Goal: Task Accomplishment & Management: Complete application form

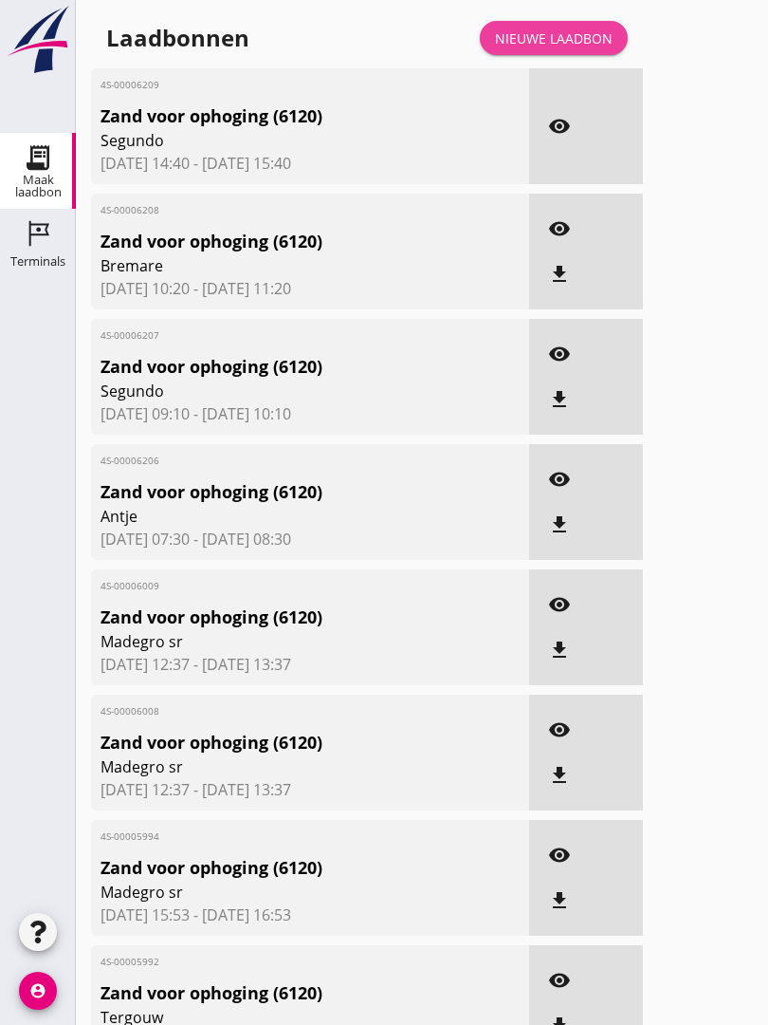
click at [572, 48] on div "Nieuwe laadbon" at bounding box center [554, 38] width 118 height 20
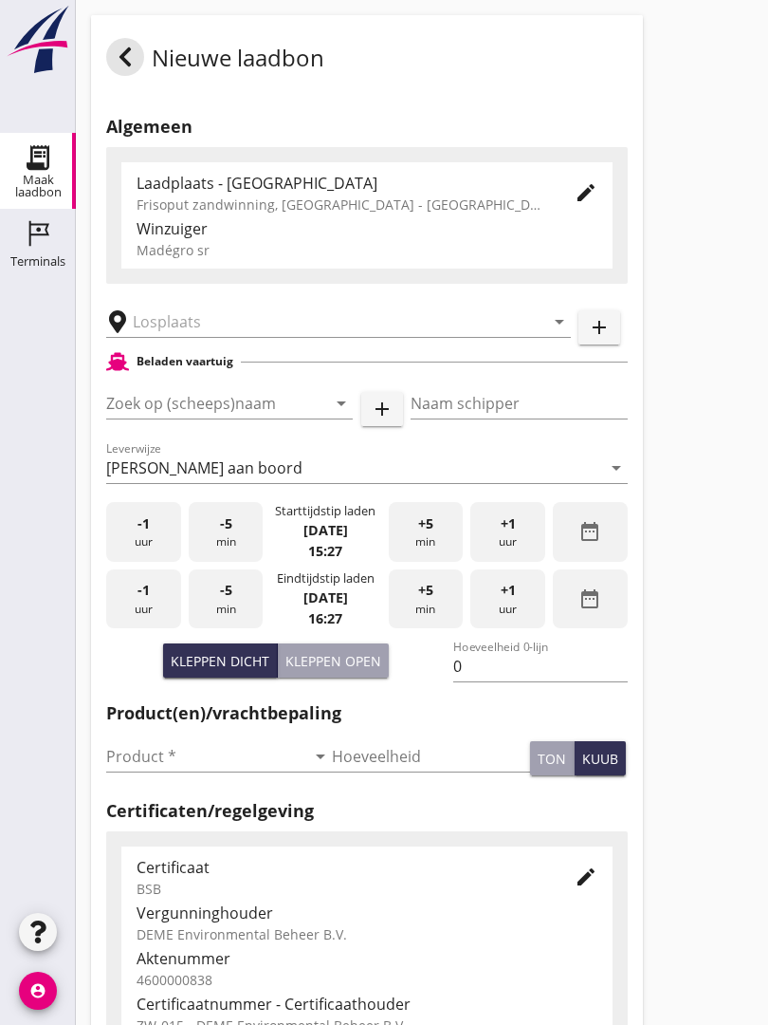
click at [196, 337] on input "text" at bounding box center [325, 321] width 385 height 30
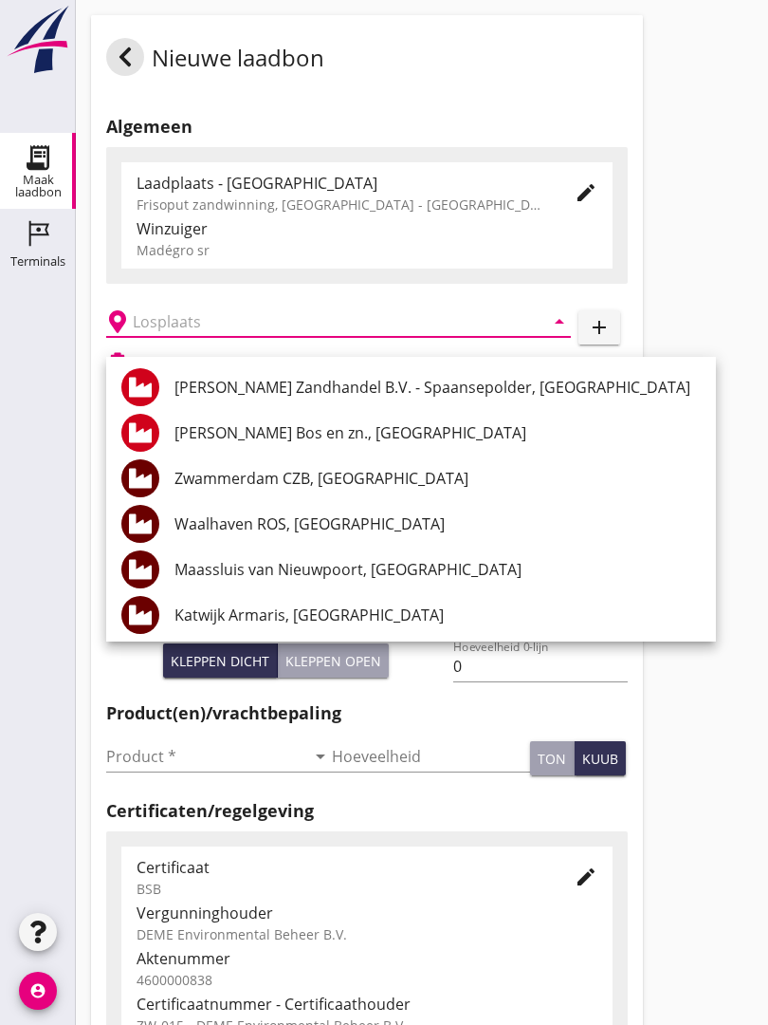
click at [213, 337] on input "text" at bounding box center [325, 321] width 385 height 30
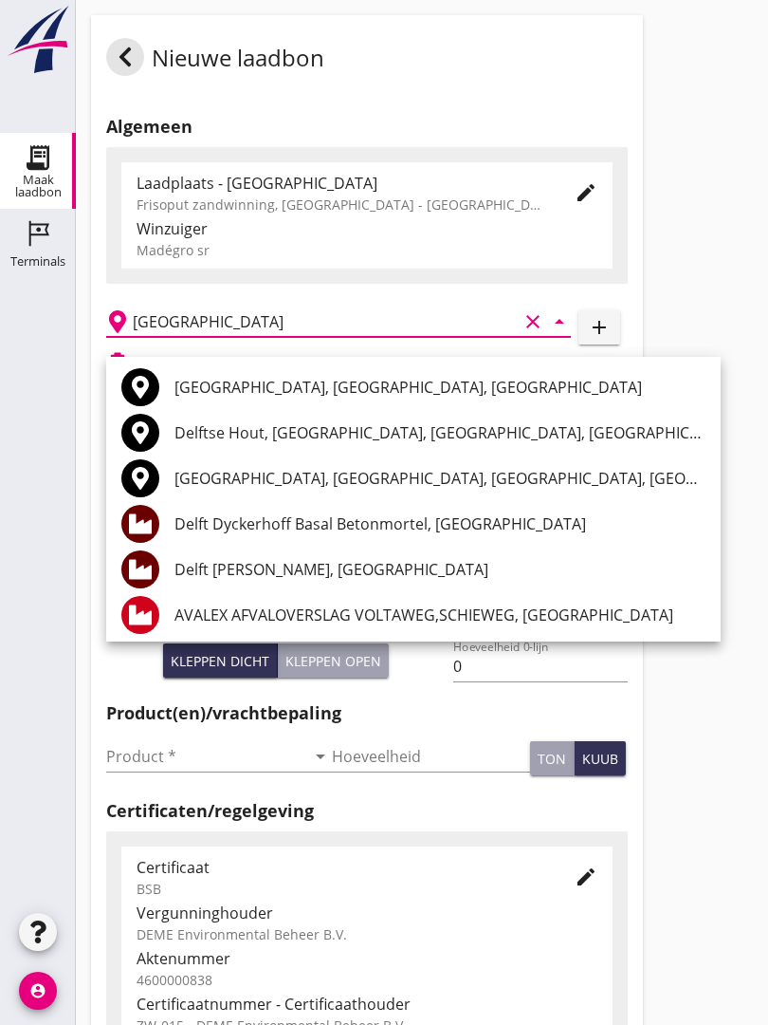
click at [309, 559] on div "Delft [PERSON_NAME], [GEOGRAPHIC_DATA]" at bounding box center [440, 569] width 531 height 23
type input "Delft [PERSON_NAME], [GEOGRAPHIC_DATA]"
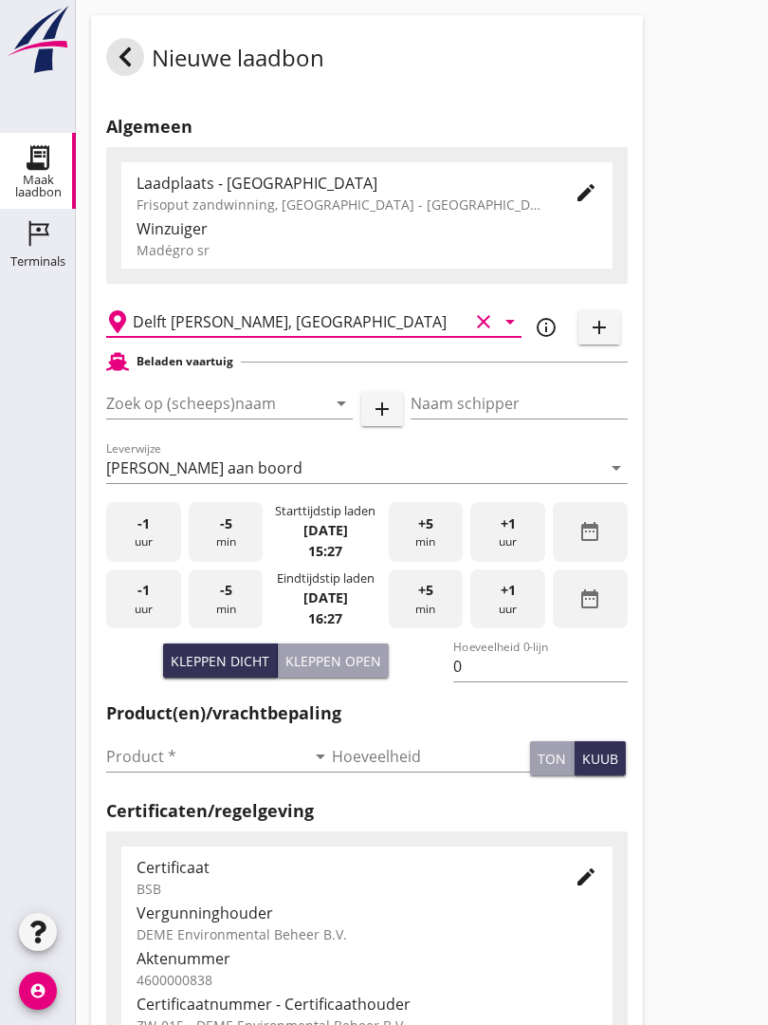
click at [193, 416] on input "Zoek op (scheeps)naam" at bounding box center [203, 403] width 194 height 30
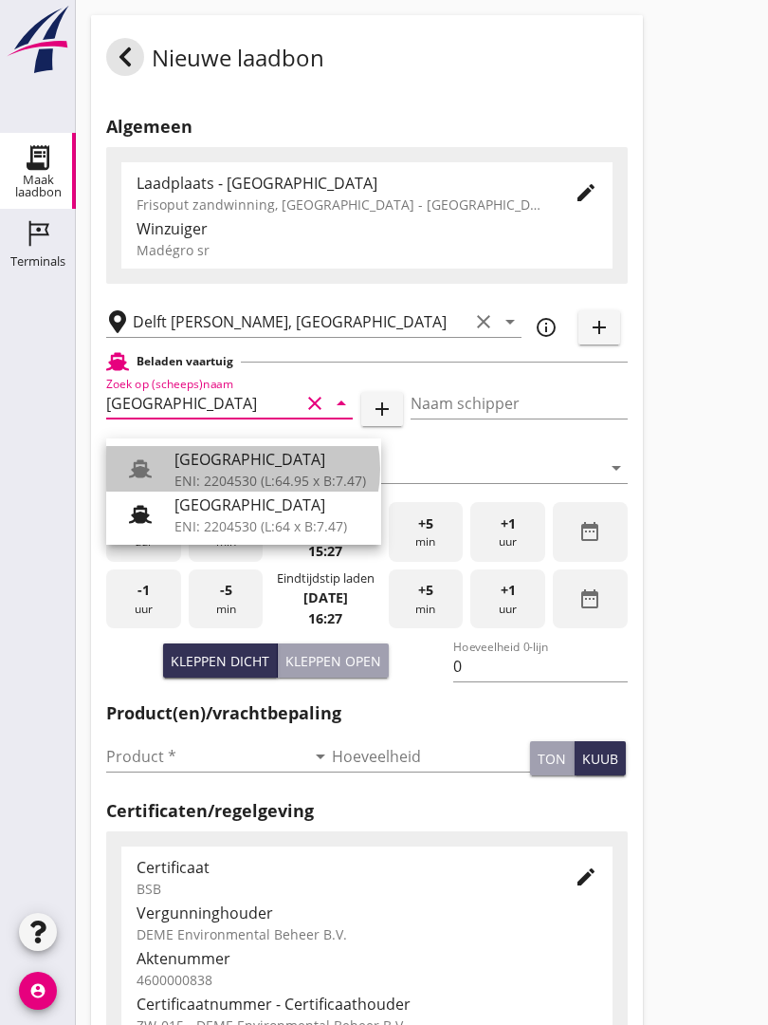
click at [244, 460] on div "[GEOGRAPHIC_DATA]" at bounding box center [271, 459] width 192 height 23
type input "[GEOGRAPHIC_DATA]"
type input "Ko Hoeve"
type input "467"
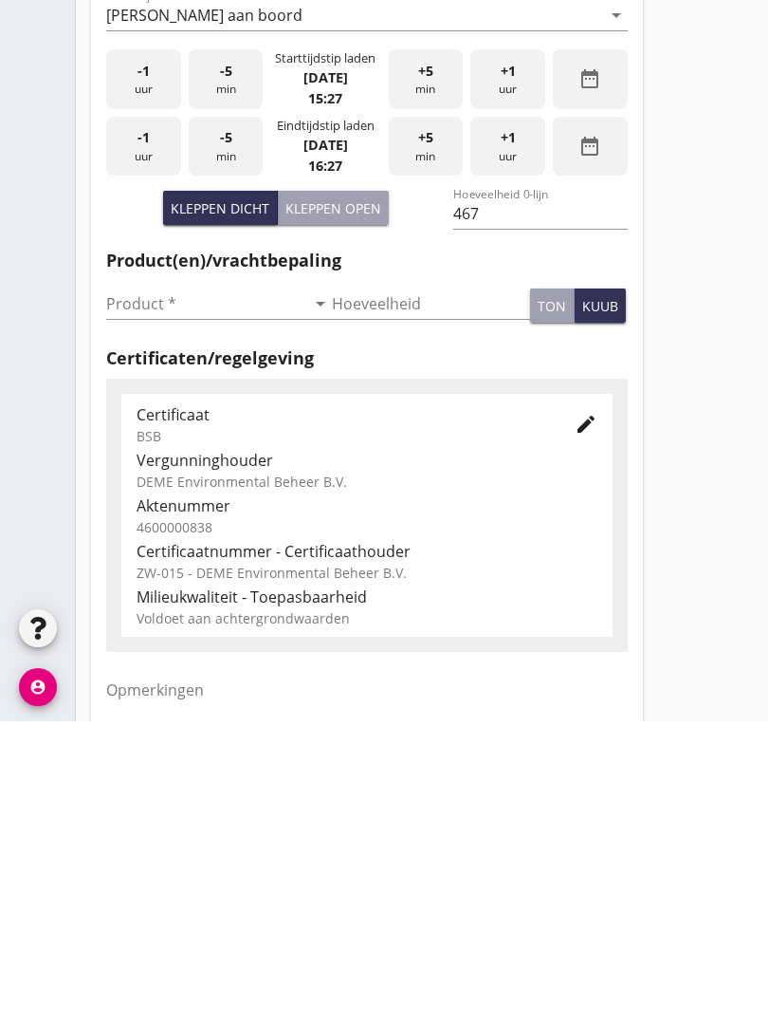
scroll to position [153, 0]
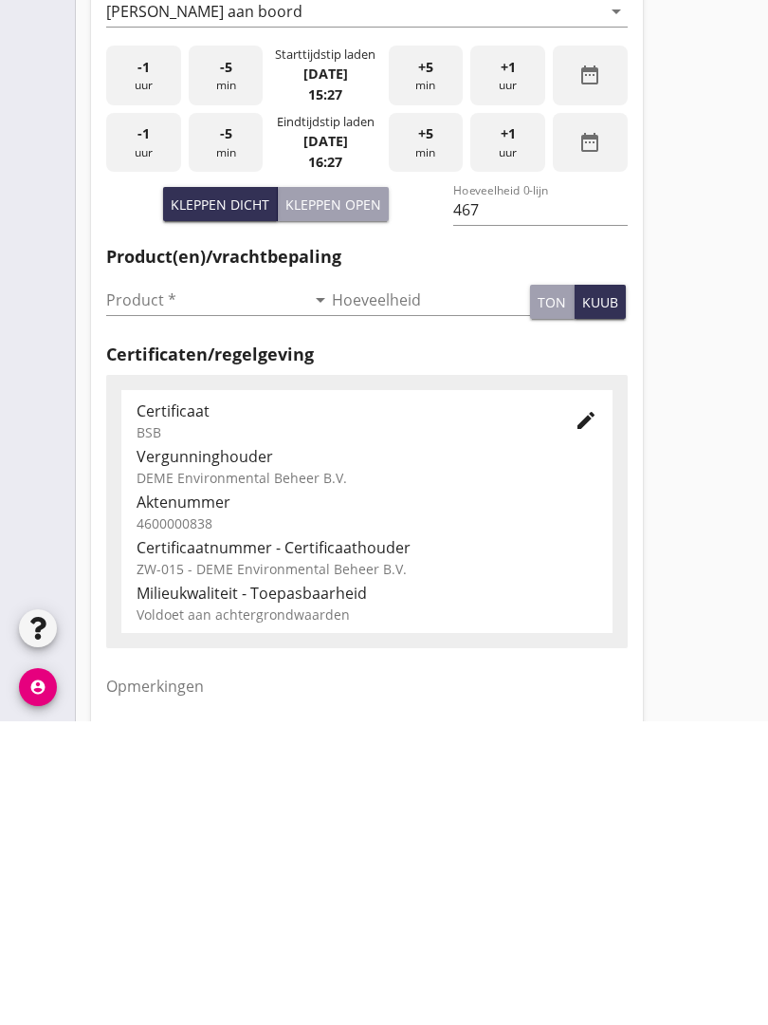
click at [146, 588] on input "Product *" at bounding box center [205, 603] width 199 height 30
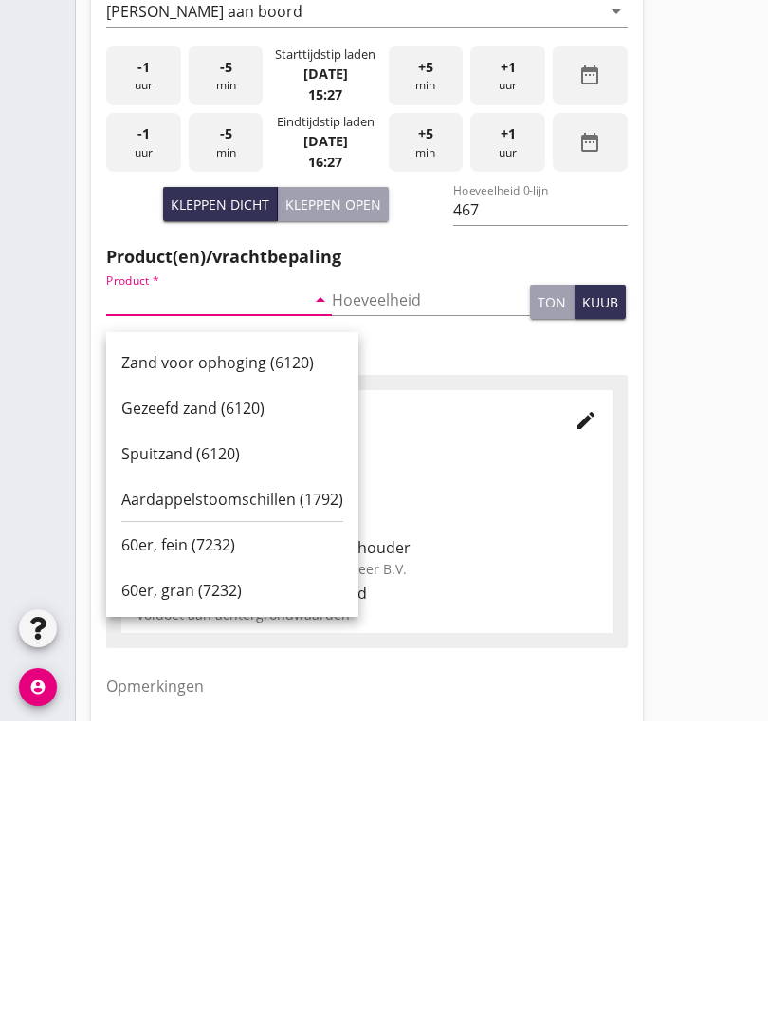
click at [223, 643] on div "Zand voor ophoging (6120)" at bounding box center [232, 666] width 222 height 46
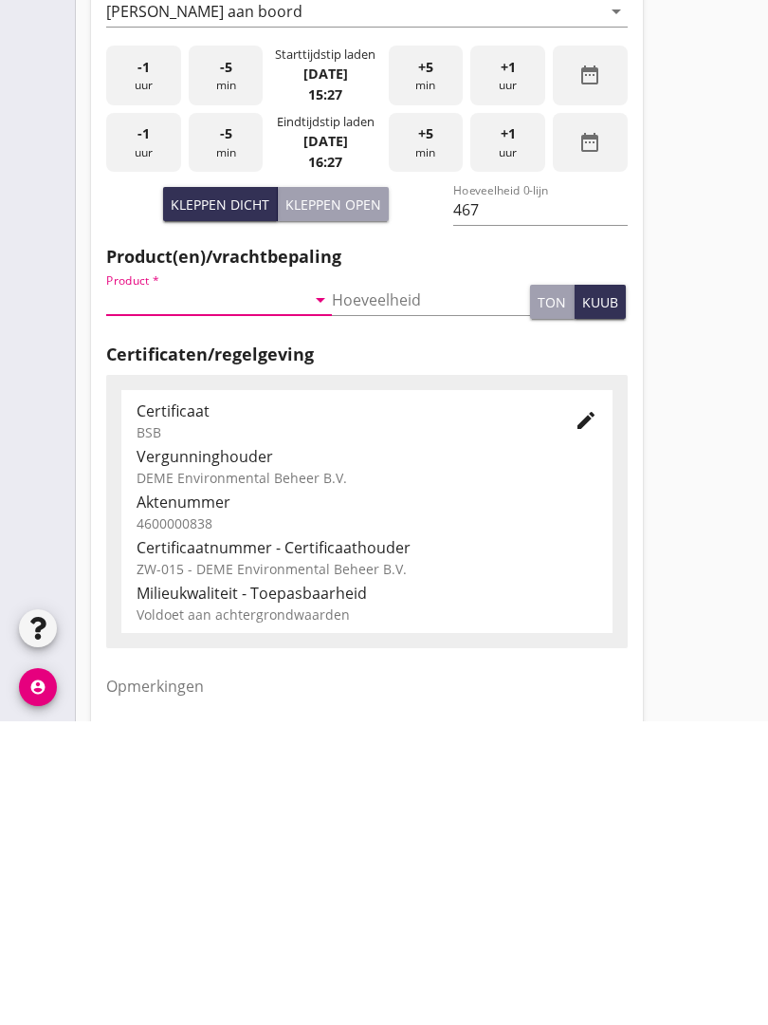
type input "Zand voor ophoging (6120)"
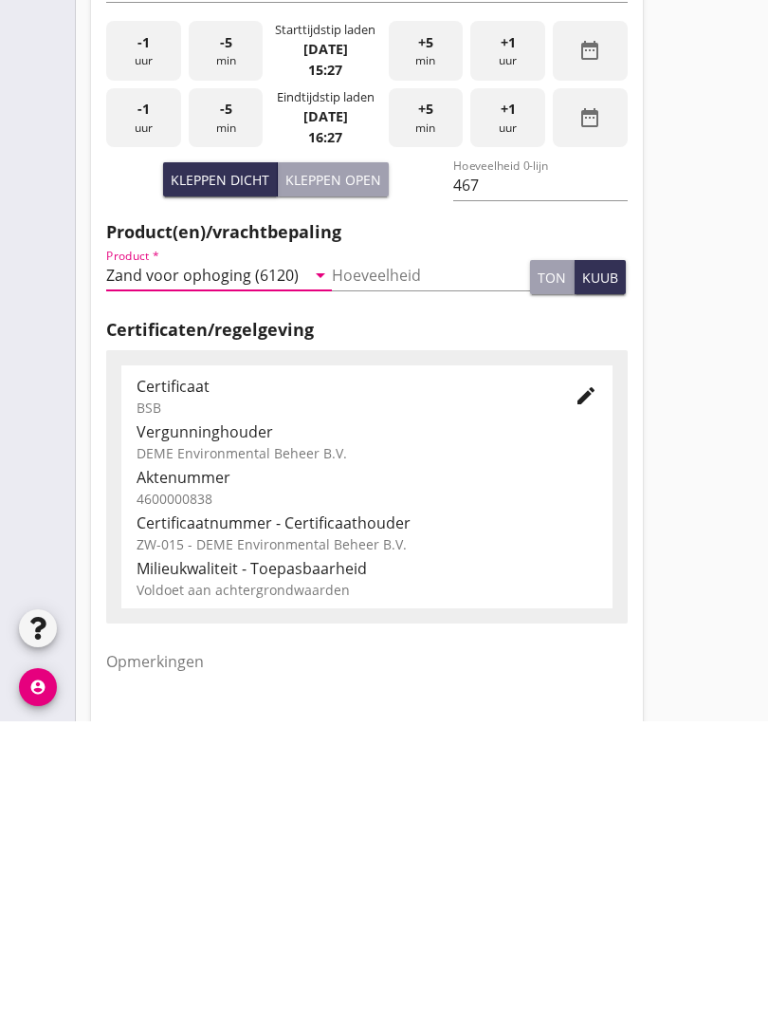
scroll to position [332, 0]
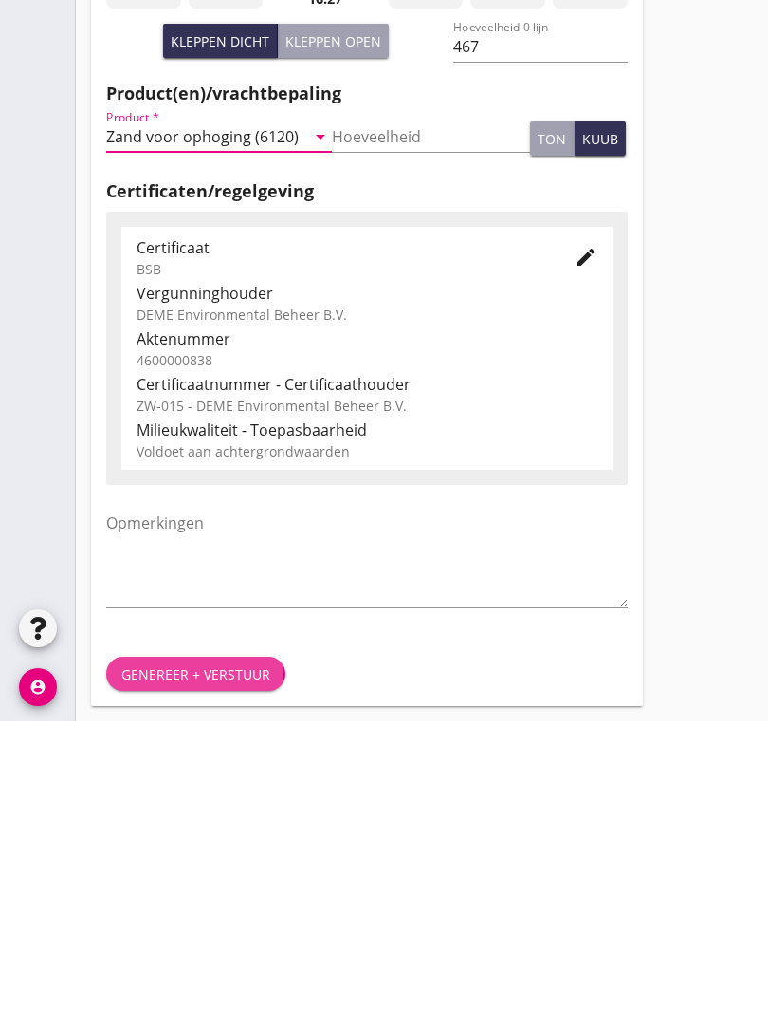
click at [226, 960] on button "Genereer + verstuur" at bounding box center [195, 977] width 179 height 34
